Goal: Find specific page/section: Find specific page/section

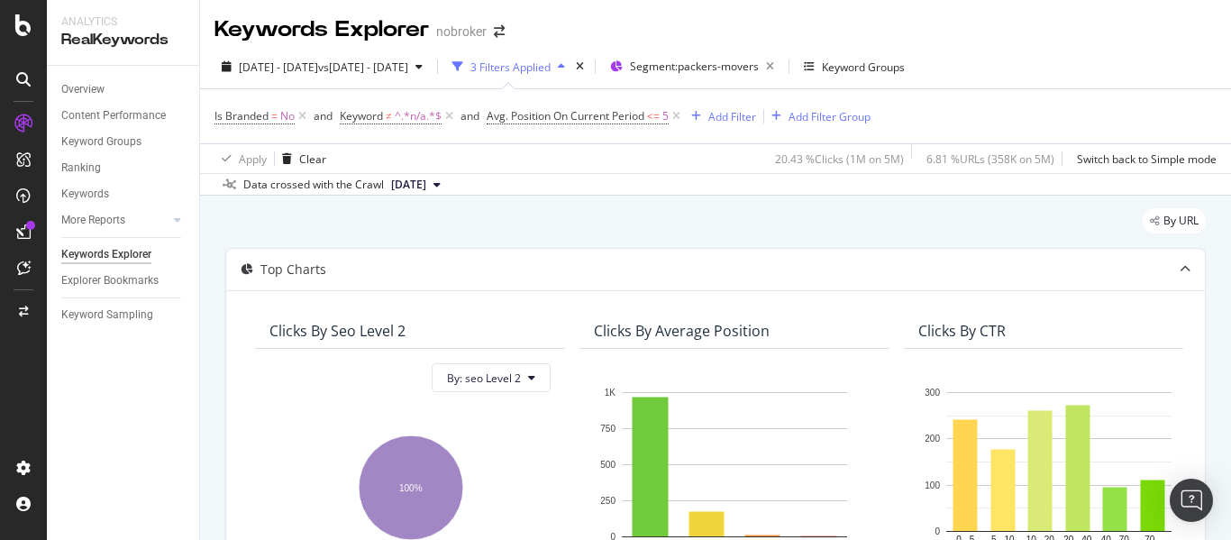
scroll to position [541, 0]
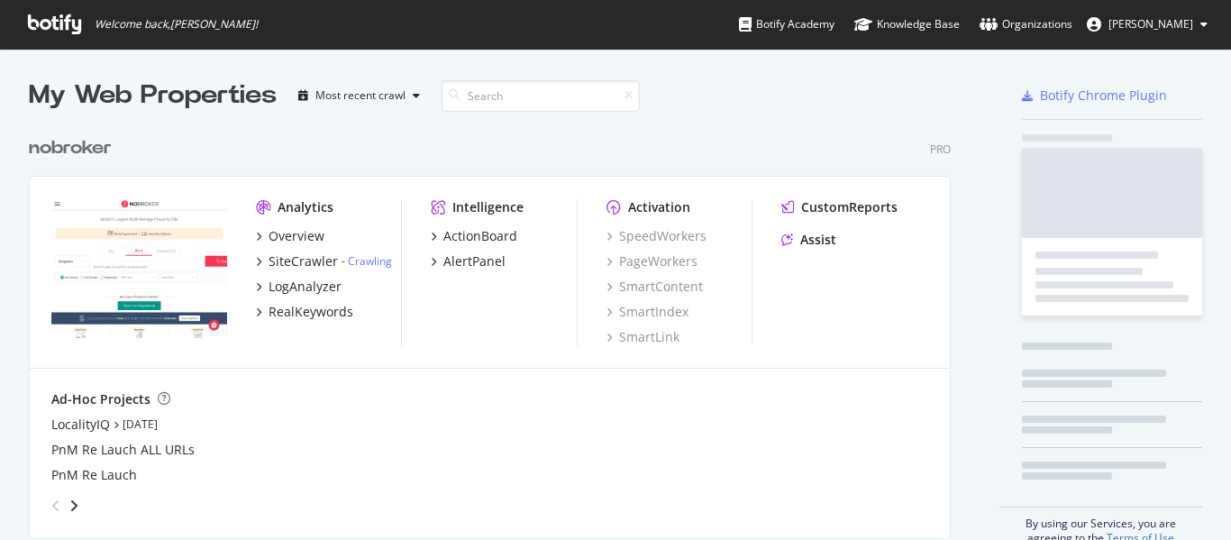
scroll to position [410, 922]
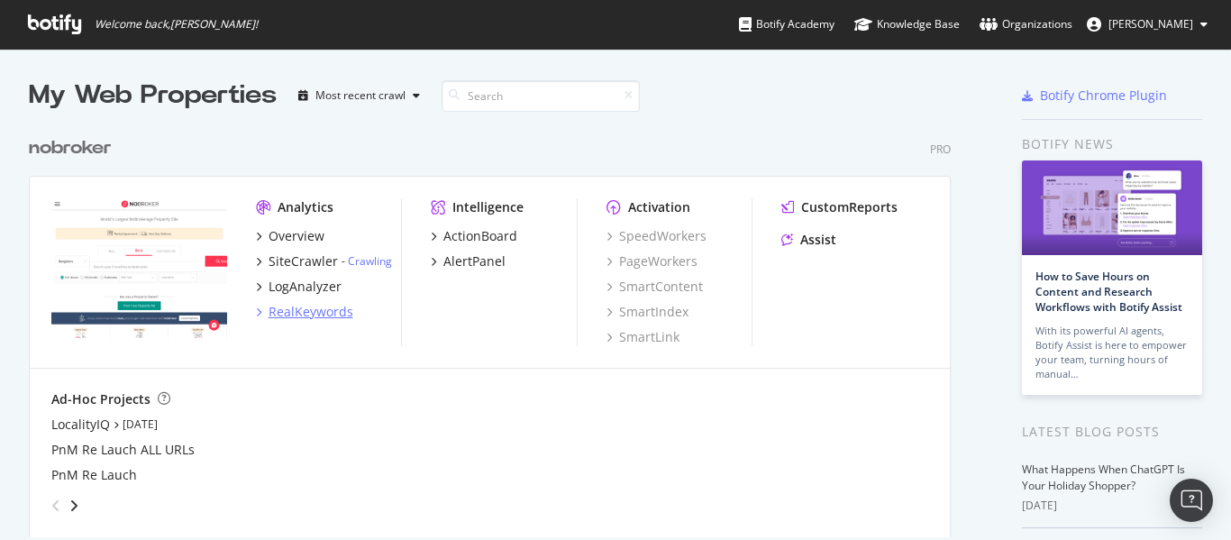
click at [315, 315] on div "RealKeywords" at bounding box center [310, 312] width 85 height 18
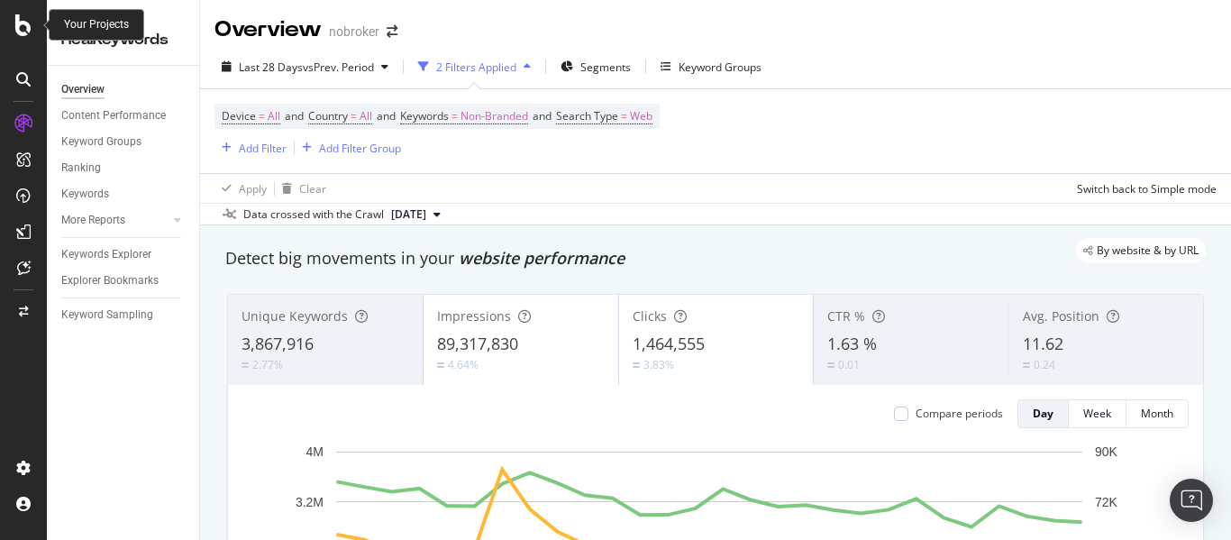
click at [17, 26] on icon at bounding box center [23, 25] width 16 height 22
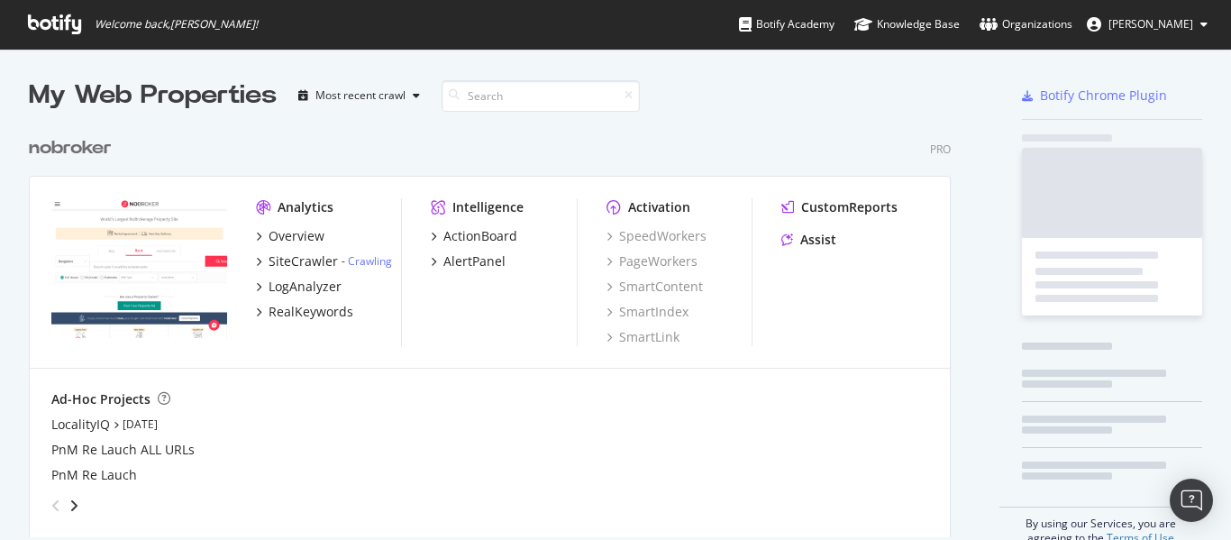
scroll to position [526, 1204]
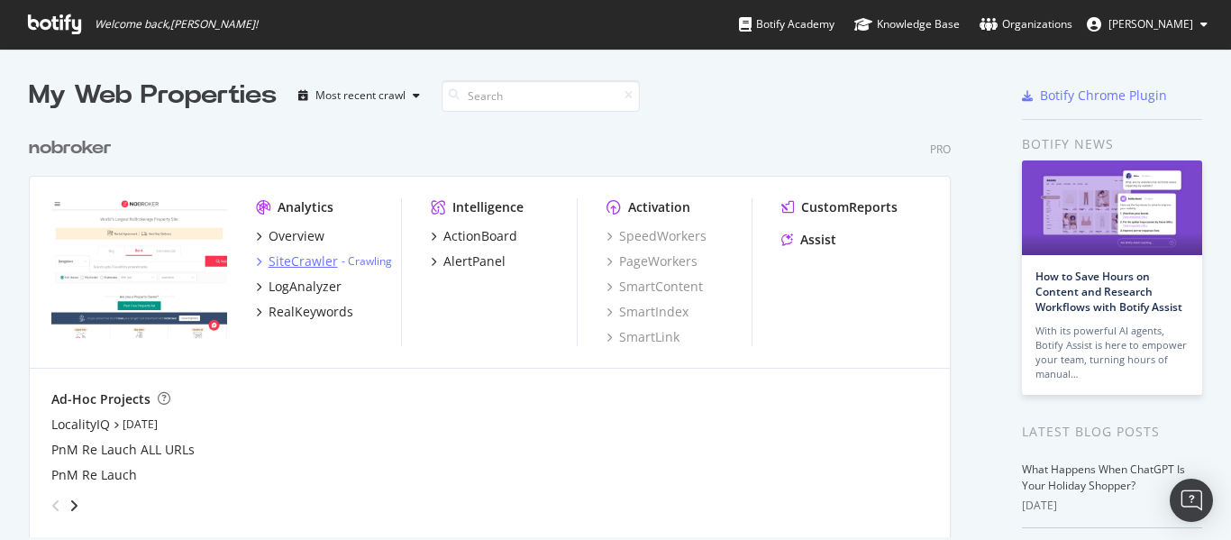
click at [302, 253] on div "SiteCrawler" at bounding box center [302, 261] width 69 height 18
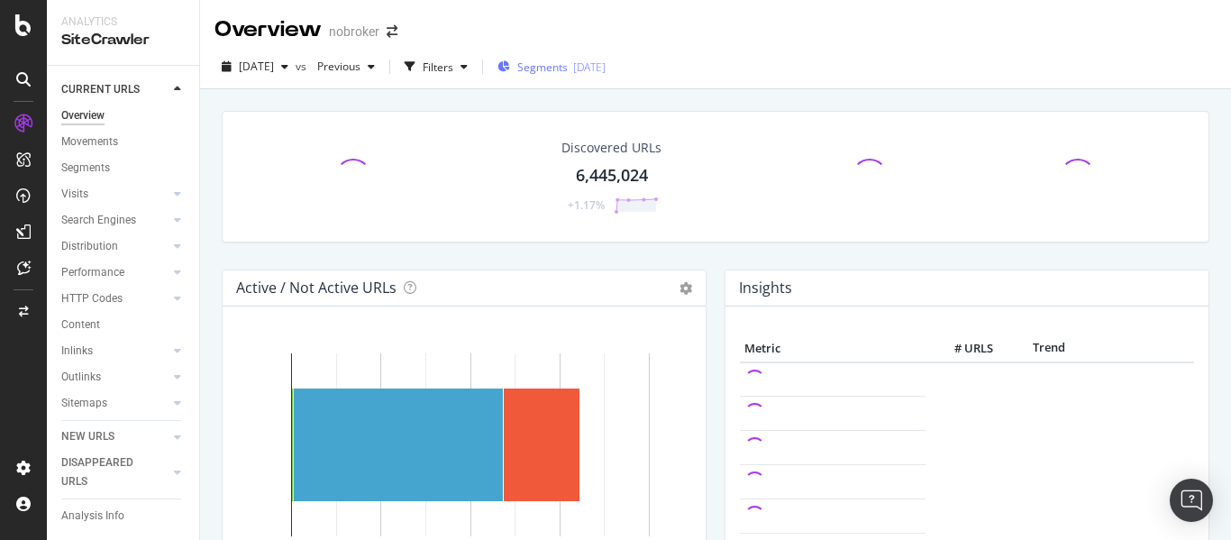
click at [568, 70] on span "Segments" at bounding box center [542, 66] width 50 height 15
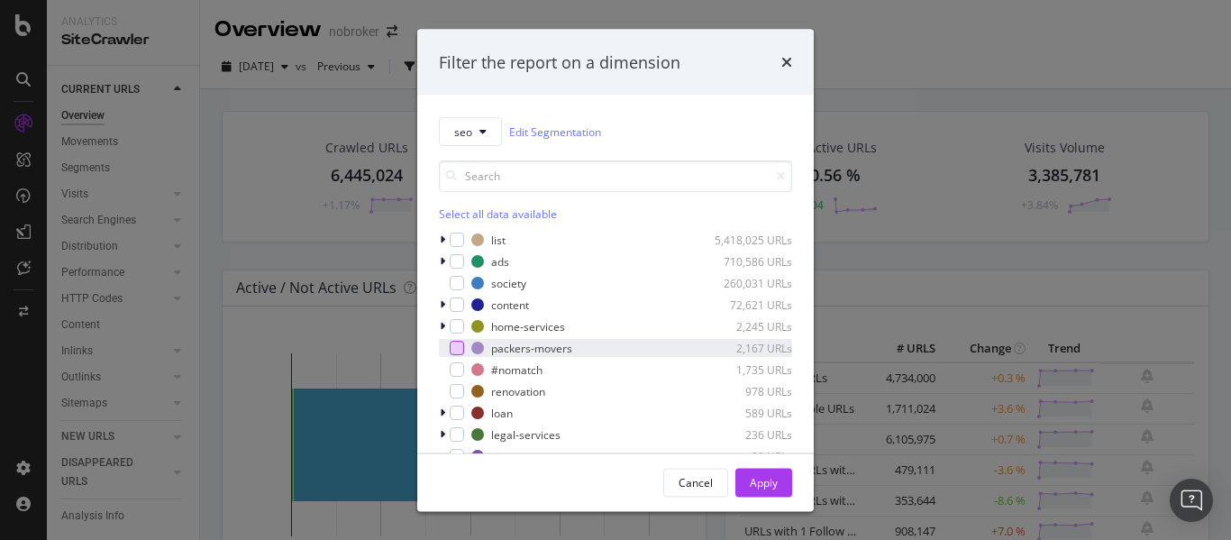
click at [462, 350] on div "modal" at bounding box center [457, 348] width 14 height 14
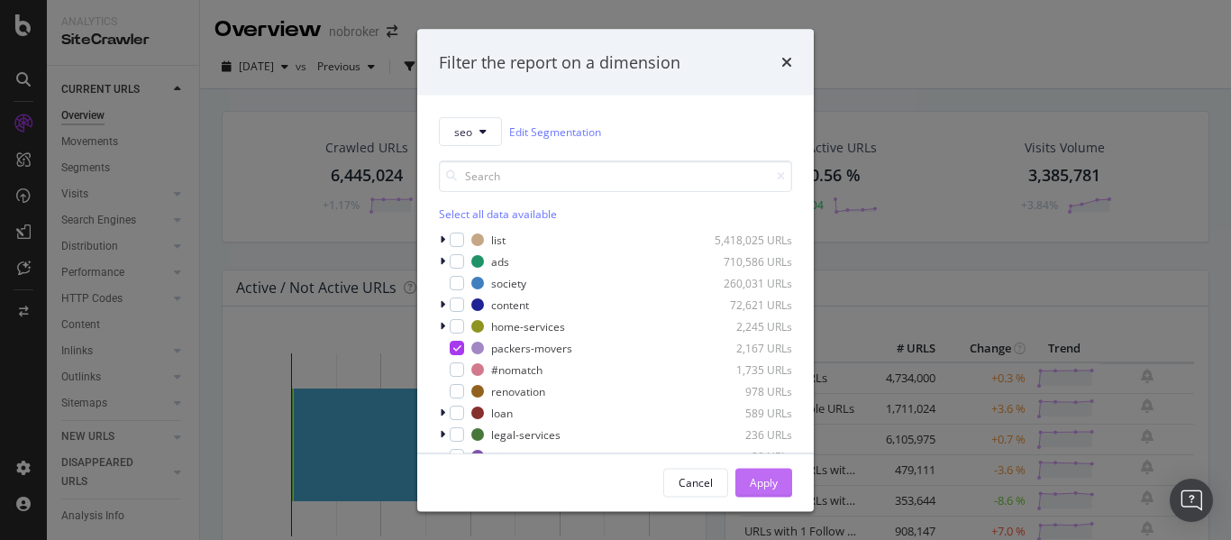
click at [765, 482] on div "Apply" at bounding box center [764, 481] width 28 height 15
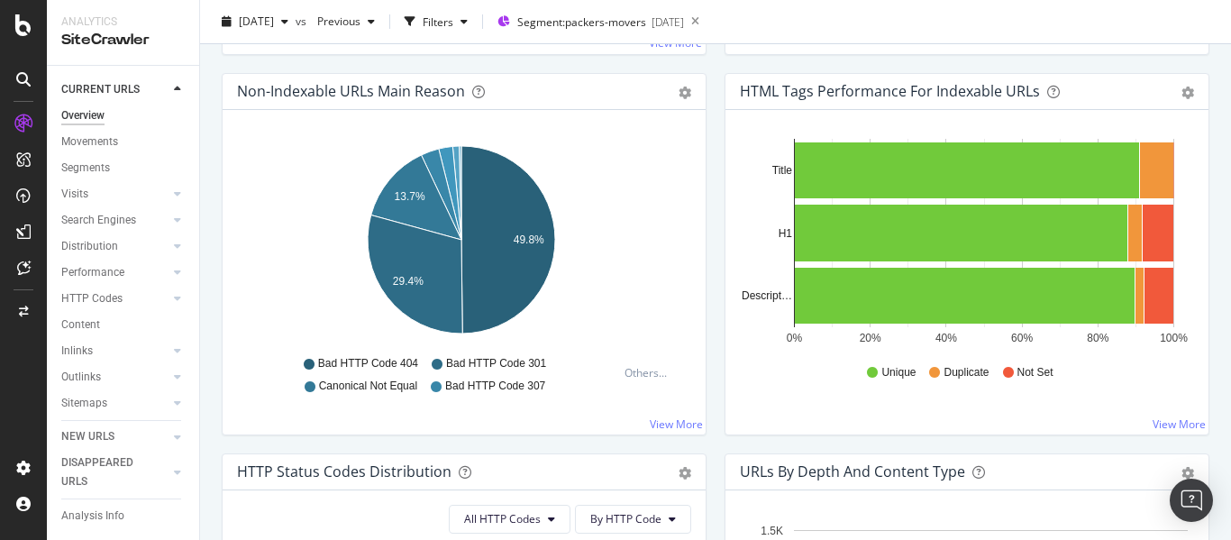
scroll to position [452, 0]
